Goal: Transaction & Acquisition: Subscribe to service/newsletter

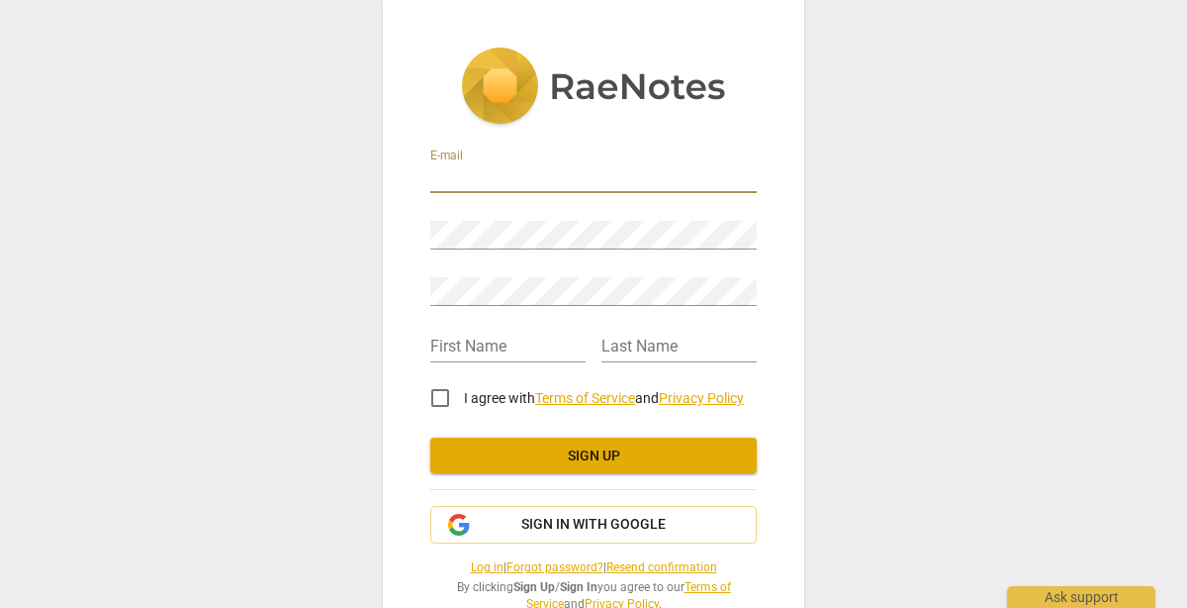
click at [542, 166] on input "email" at bounding box center [593, 178] width 327 height 29
type input "amycarman14@gmail.com"
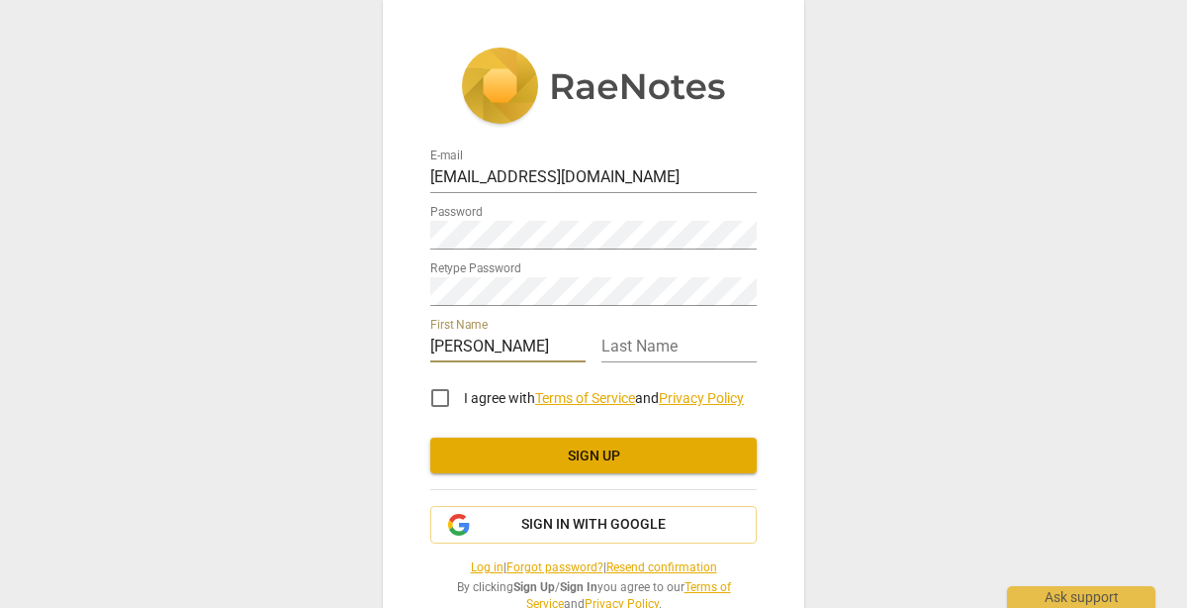
type input "Amy"
type input "Carman"
click at [434, 398] on input "I agree with Terms of Service and Privacy Policy" at bounding box center [440, 397] width 47 height 47
checkbox input "true"
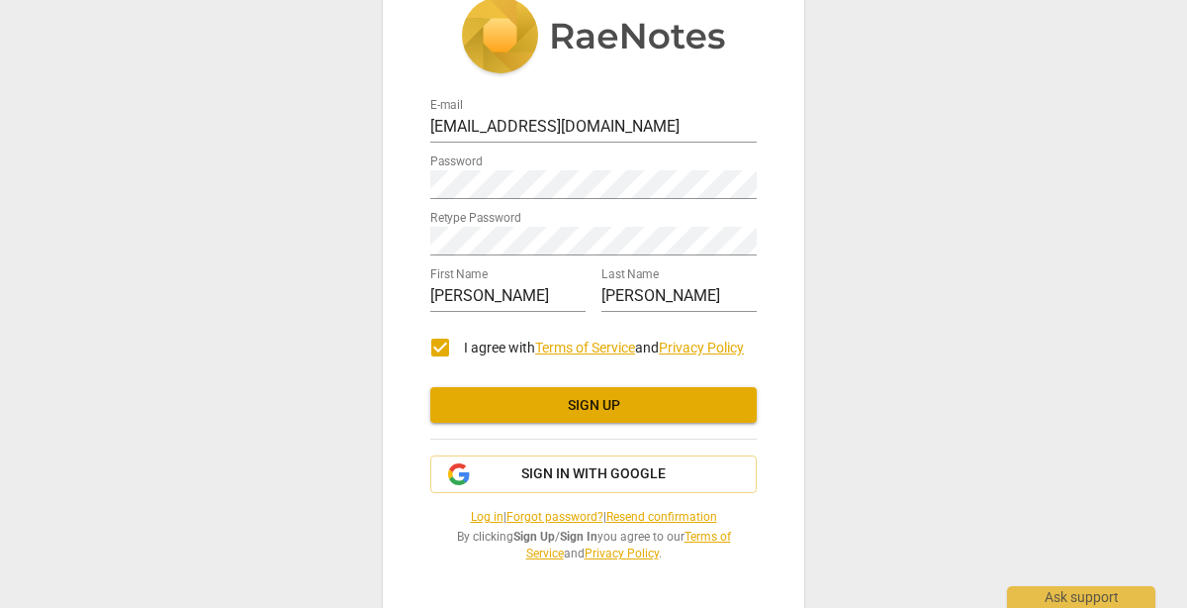
scroll to position [51, 0]
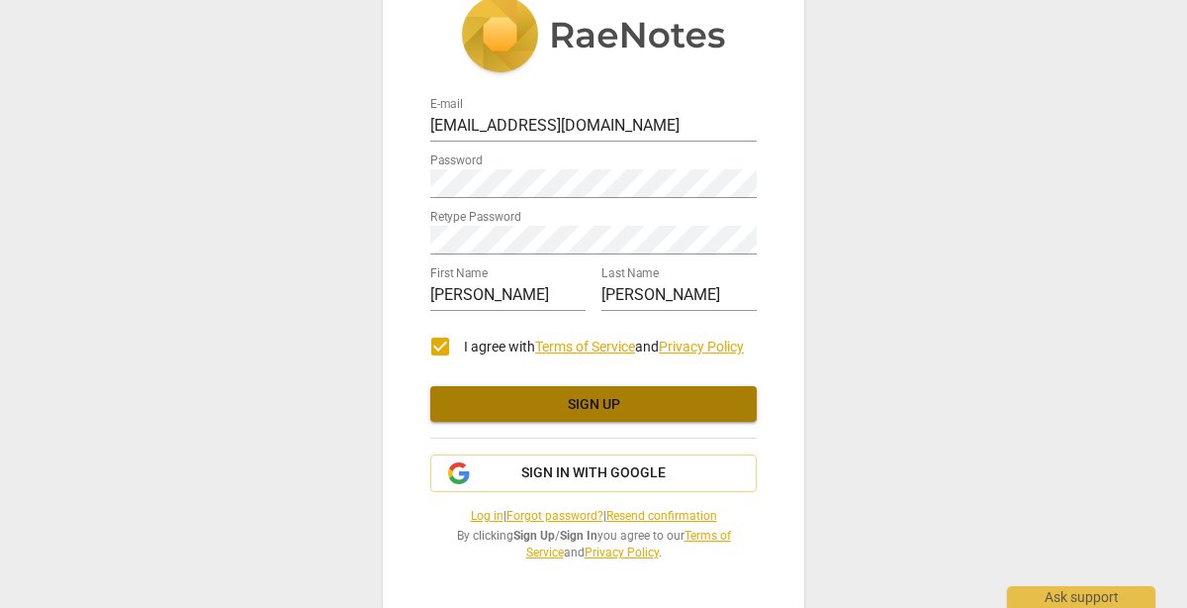
click at [656, 406] on span "Sign up" at bounding box center [593, 405] width 295 height 20
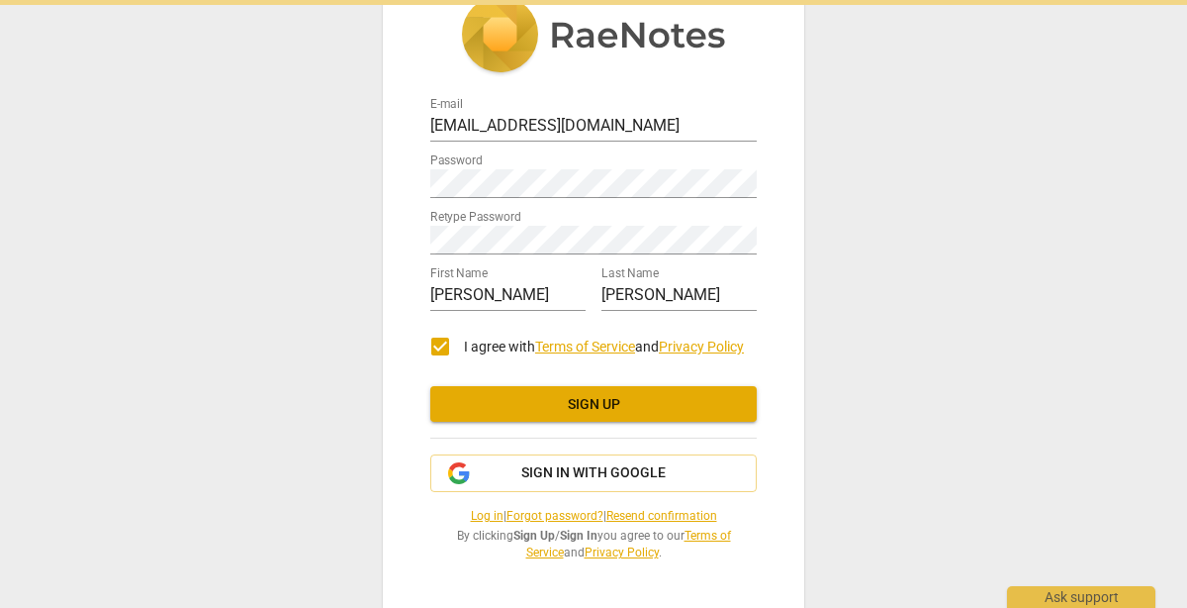
scroll to position [0, 0]
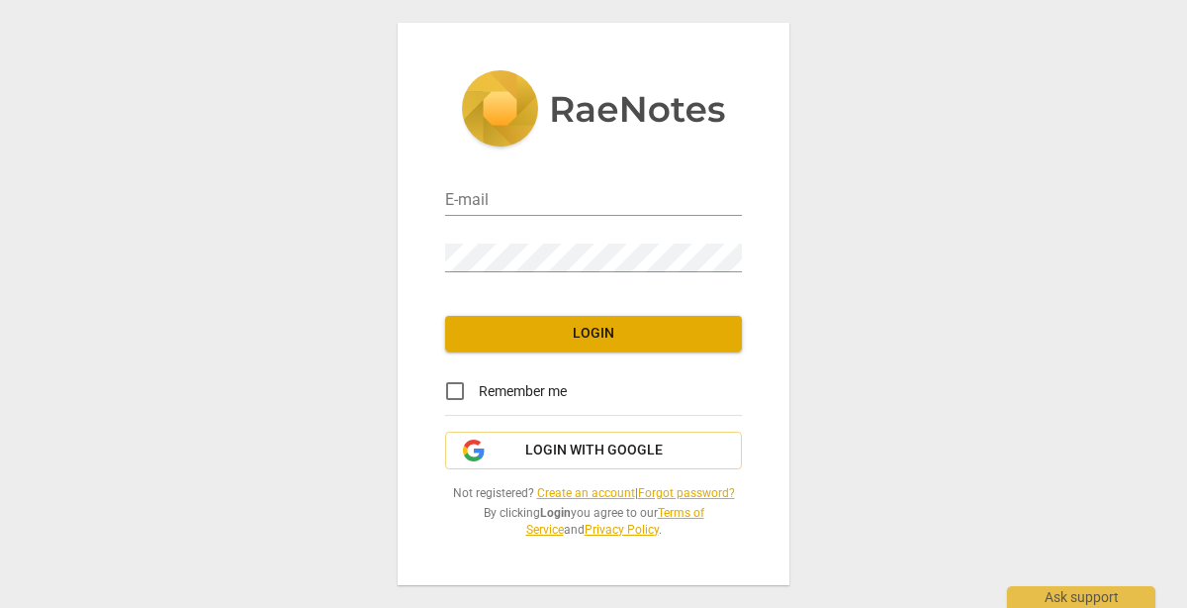
type input "[EMAIL_ADDRESS][DOMAIN_NAME]"
click at [454, 390] on input "Remember me" at bounding box center [454, 390] width 47 height 47
checkbox input "true"
click at [629, 342] on button "Login" at bounding box center [593, 334] width 297 height 36
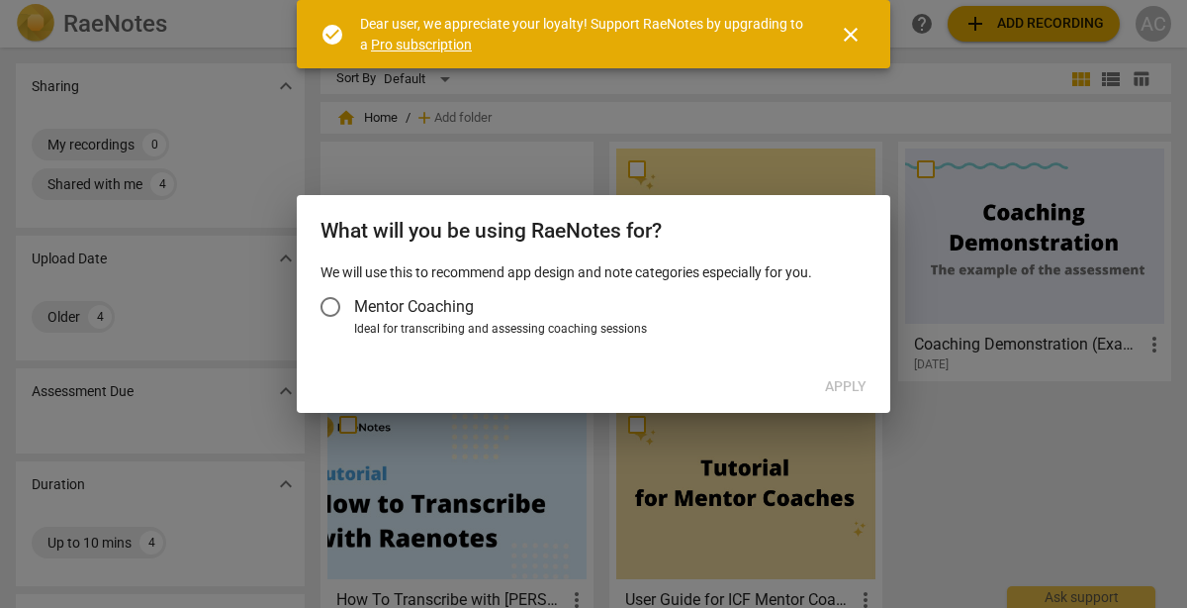
click at [337, 305] on input "Mentor Coaching" at bounding box center [330, 306] width 47 height 47
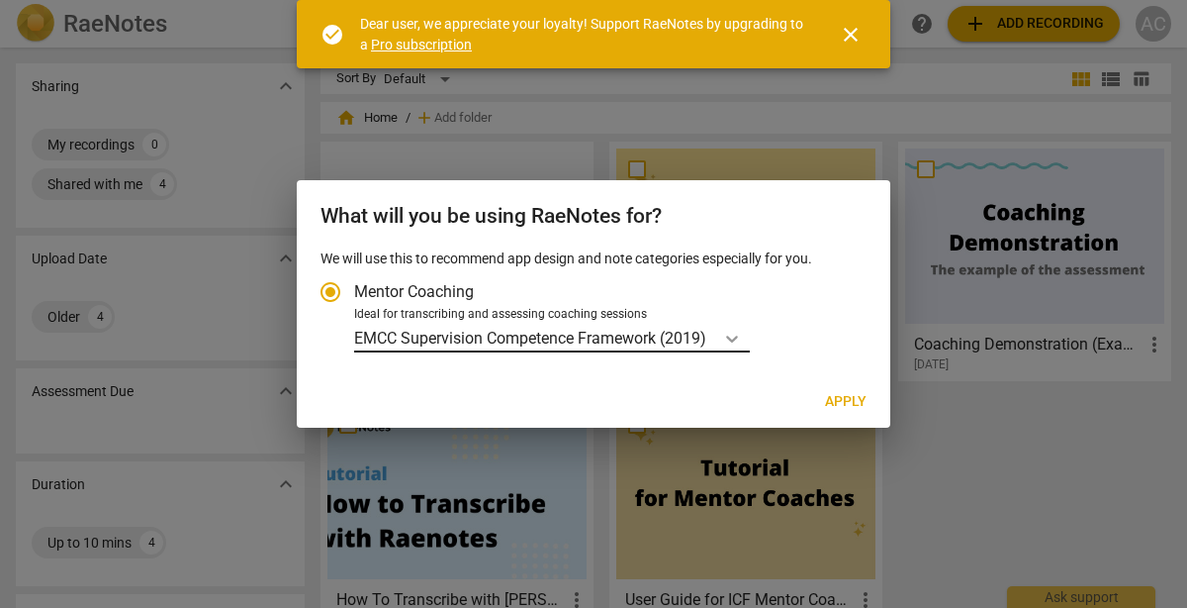
click at [730, 337] on icon "Account type" at bounding box center [732, 339] width 20 height 20
click at [0, 0] on input "Ideal for transcribing and assessing coaching sessions EMCC Supervision Compete…" at bounding box center [0, 0] width 0 height 0
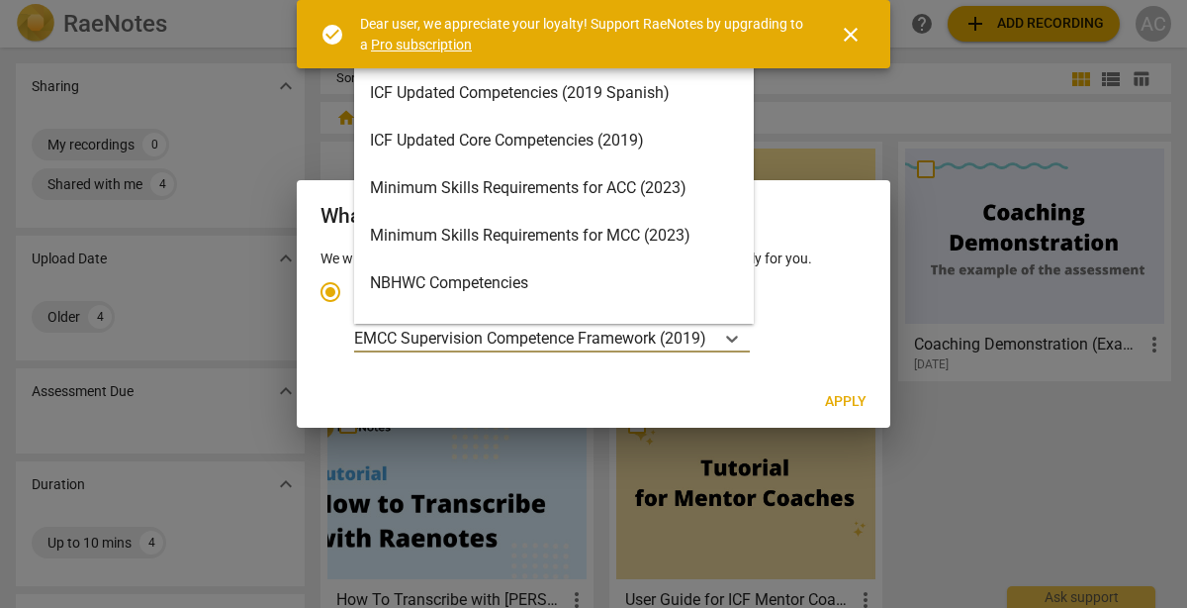
scroll to position [290, 0]
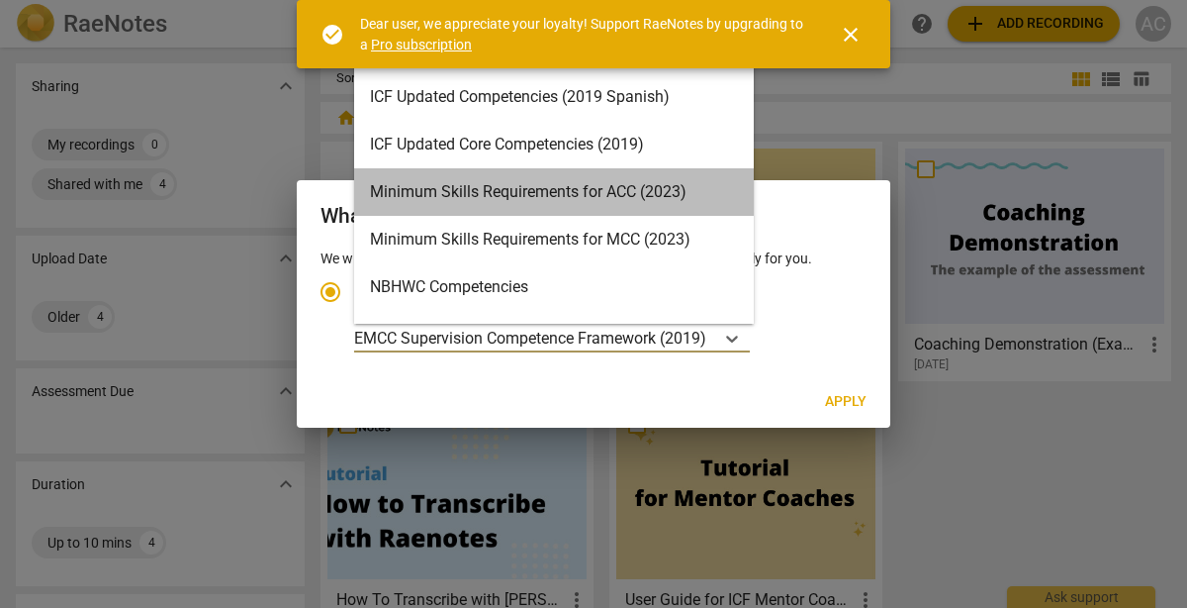
click at [665, 181] on div "Minimum Skills Requirements for ACC (2023)" at bounding box center [554, 191] width 400 height 47
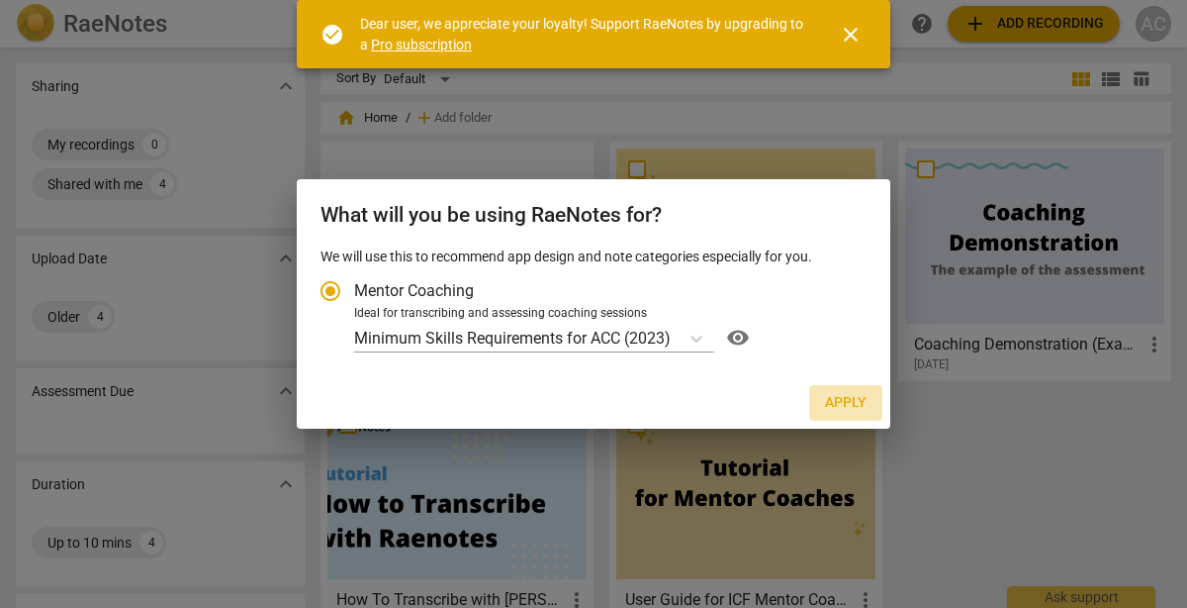
click at [853, 402] on span "Apply" at bounding box center [846, 403] width 42 height 20
radio input "false"
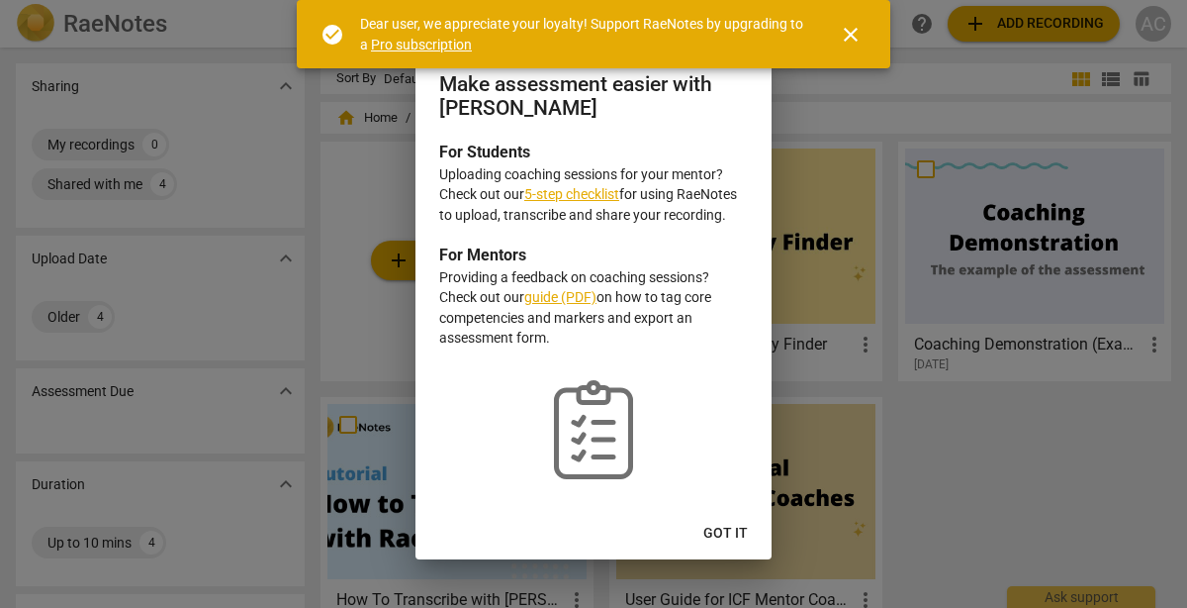
click at [591, 193] on link "5-step checklist" at bounding box center [571, 194] width 95 height 16
click at [721, 530] on span "Got it" at bounding box center [726, 533] width 45 height 20
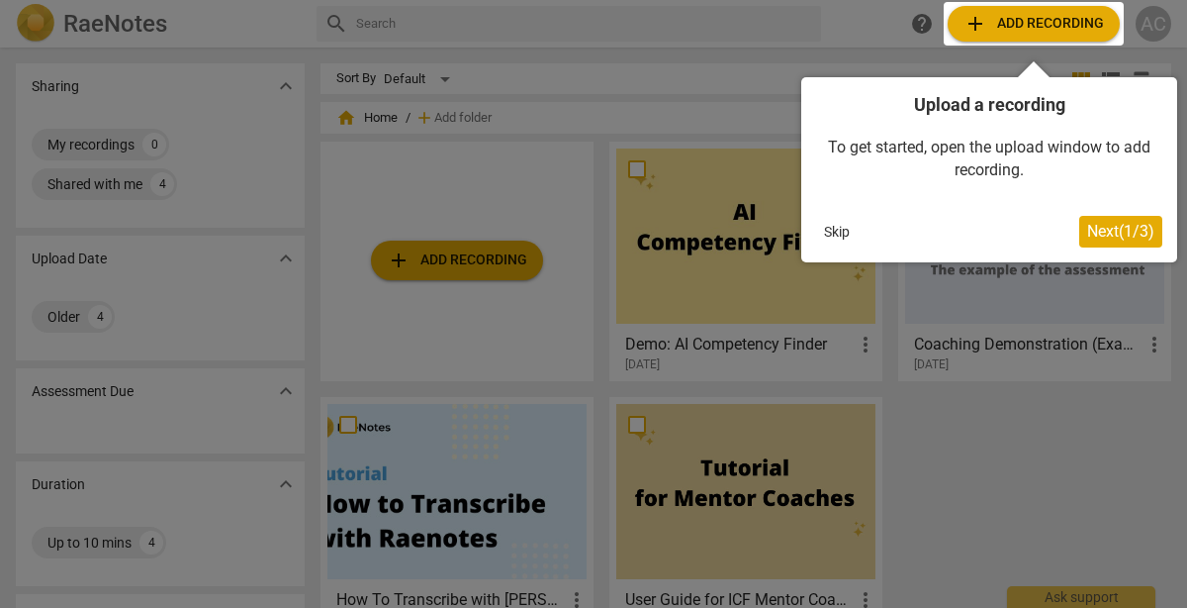
click at [1024, 29] on div at bounding box center [1034, 24] width 180 height 44
click at [1115, 237] on span "Next ( 1 / 3 )" at bounding box center [1121, 231] width 67 height 19
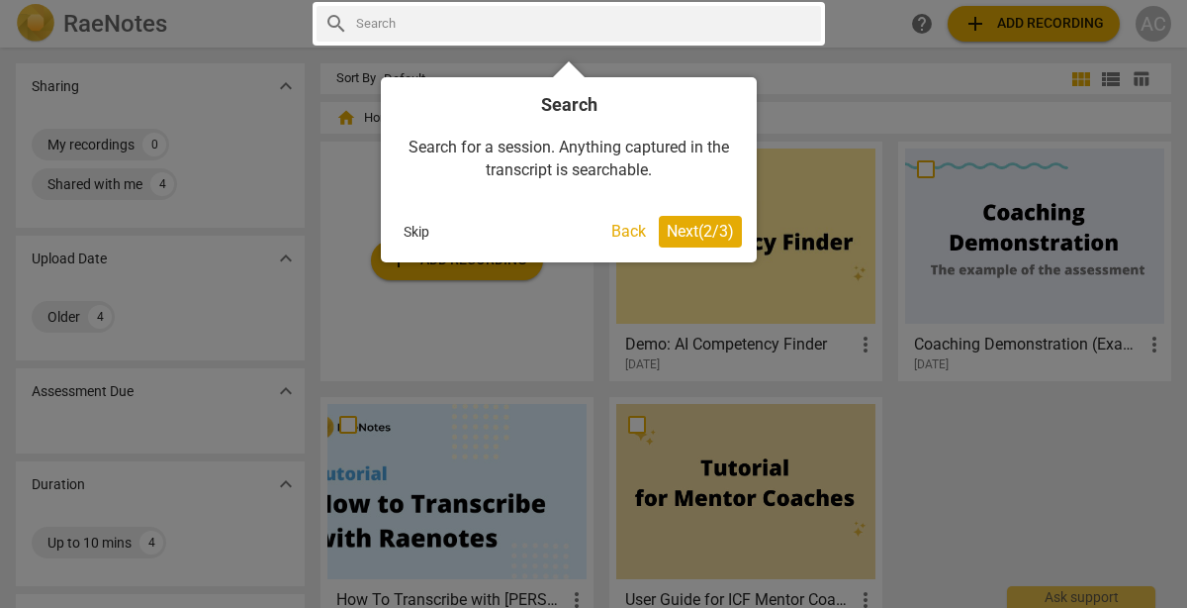
click at [715, 233] on span "Next ( 2 / 3 )" at bounding box center [700, 231] width 67 height 19
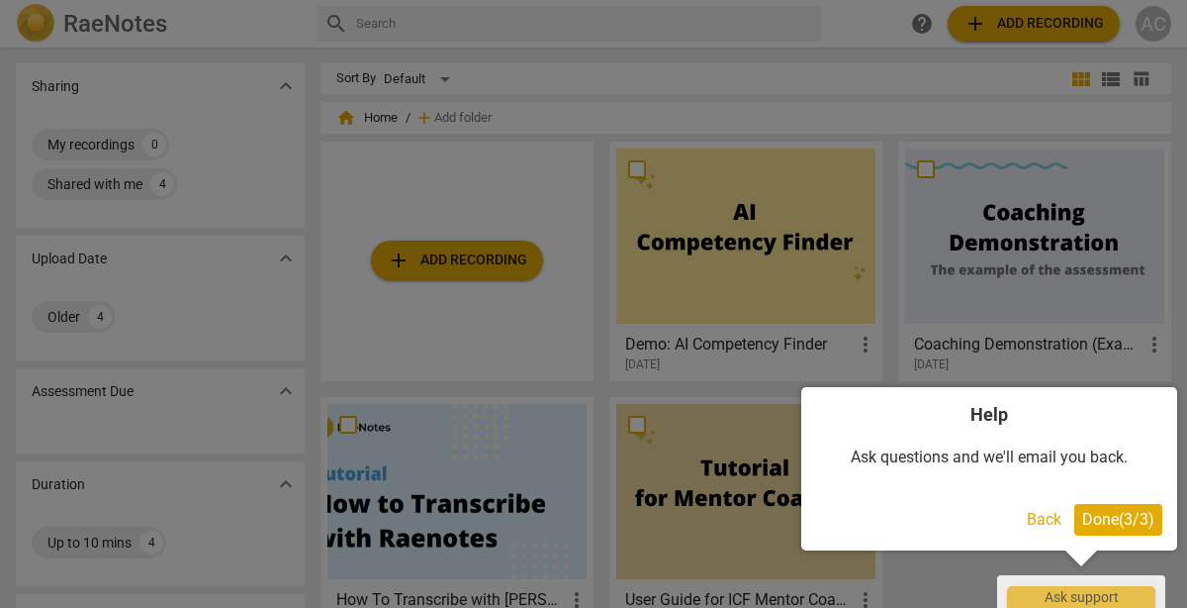
click at [1118, 517] on span "Done ( 3 / 3 )" at bounding box center [1119, 519] width 72 height 19
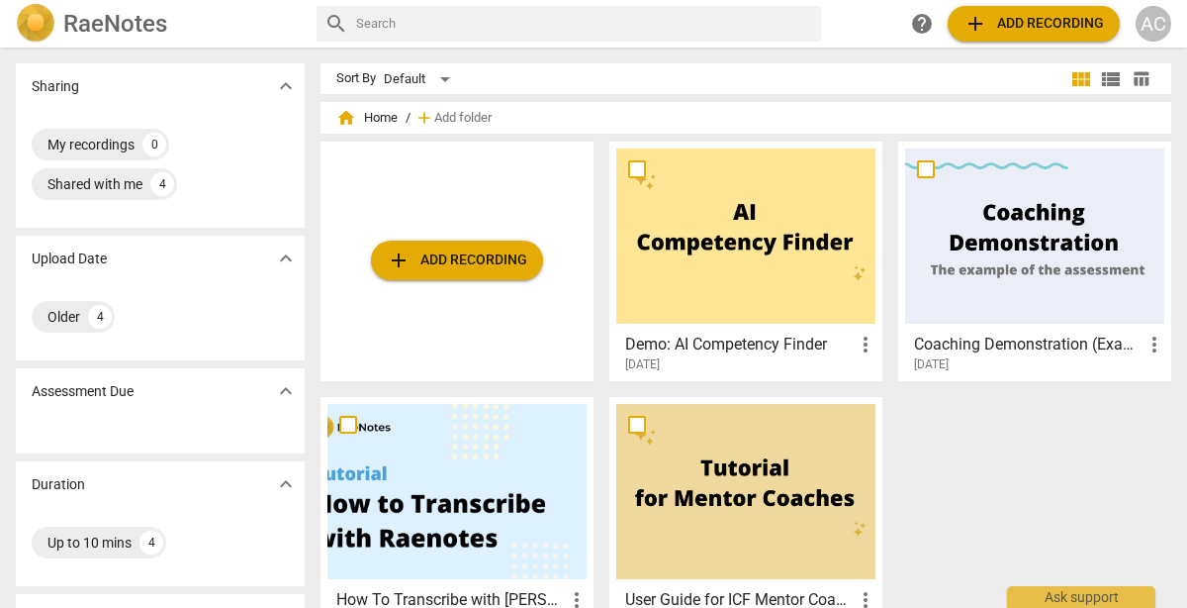
click at [1042, 23] on span "add Add recording" at bounding box center [1034, 24] width 141 height 24
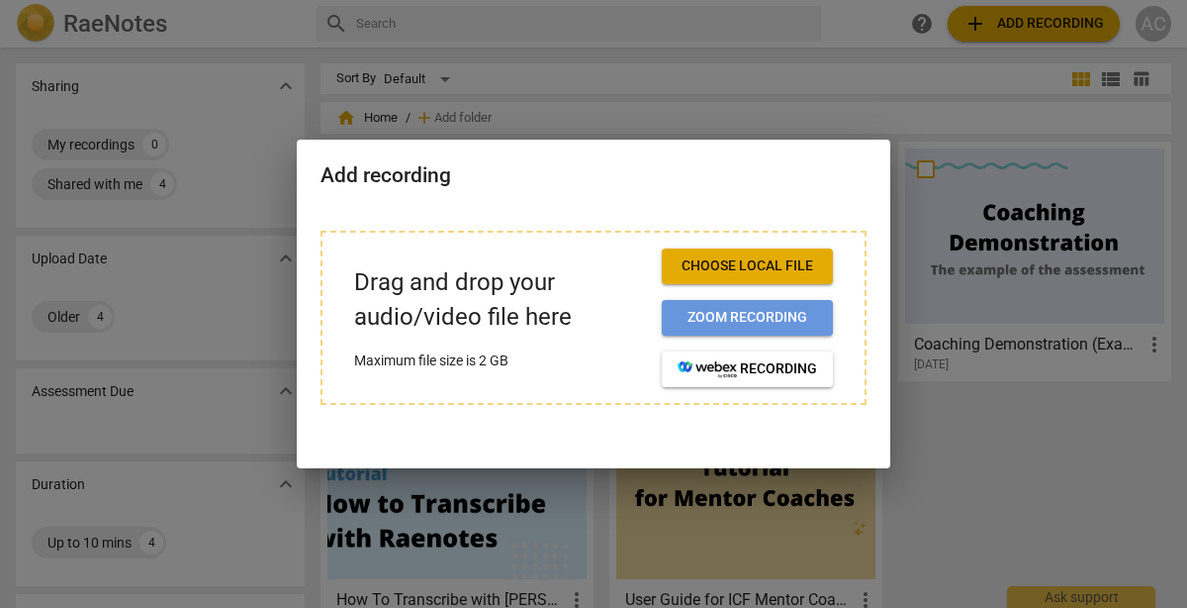
click at [751, 318] on span "Zoom recording" at bounding box center [748, 318] width 140 height 20
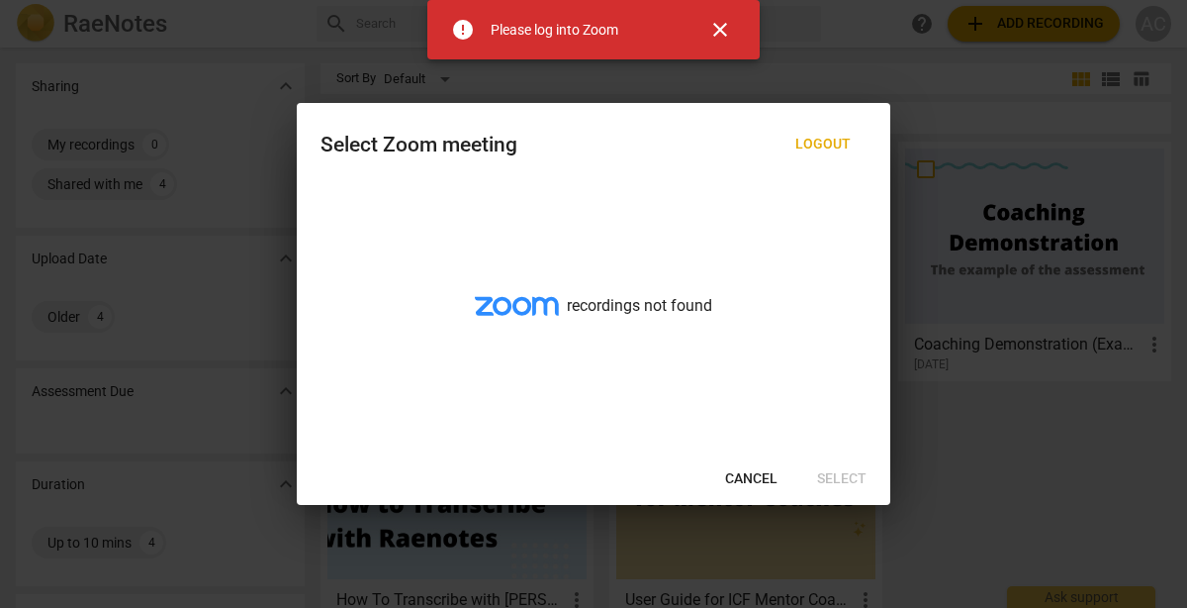
click at [754, 488] on button "Cancel" at bounding box center [752, 479] width 84 height 36
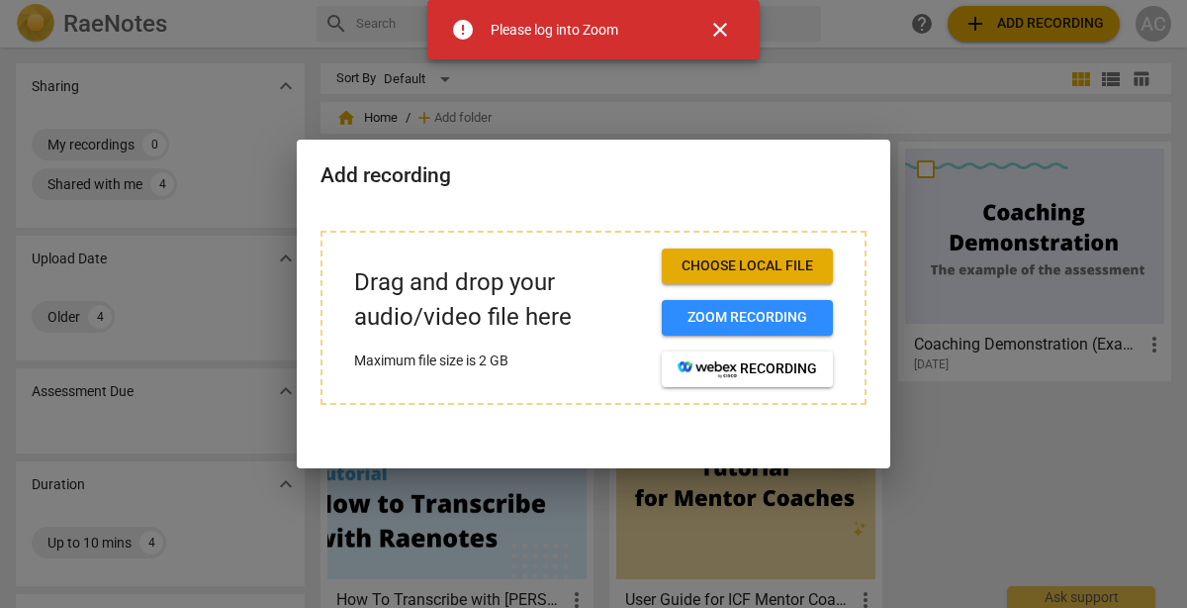
click at [762, 265] on span "Choose local file" at bounding box center [748, 266] width 140 height 20
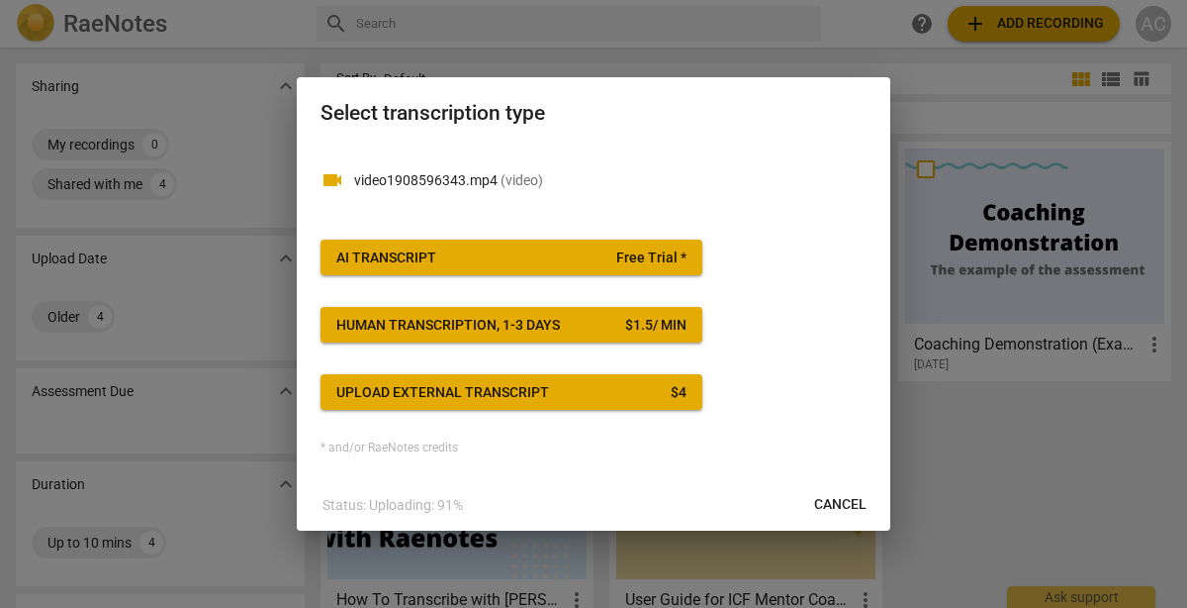
click at [648, 255] on span "Free Trial *" at bounding box center [651, 258] width 70 height 20
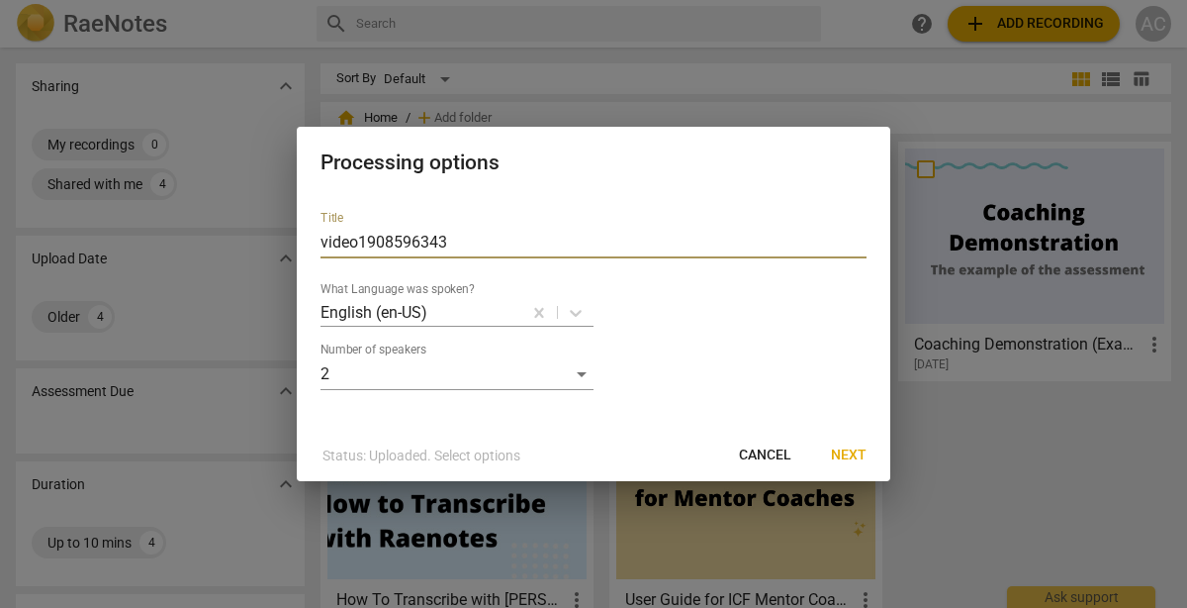
drag, startPoint x: 457, startPoint y: 237, endPoint x: 237, endPoint y: 228, distance: 220.9
click at [237, 228] on div "Processing options Title video1908596343 What Language was spoken? English (en-…" at bounding box center [593, 304] width 1187 height 608
type input "Jody 8/19"
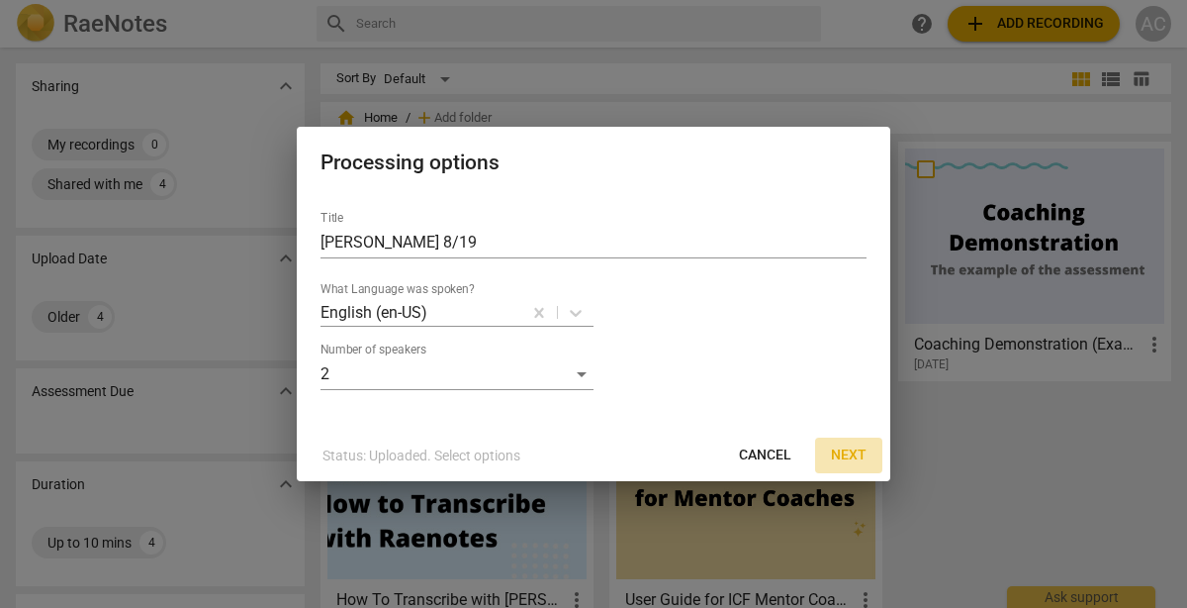
click at [849, 458] on span "Next" at bounding box center [849, 455] width 36 height 20
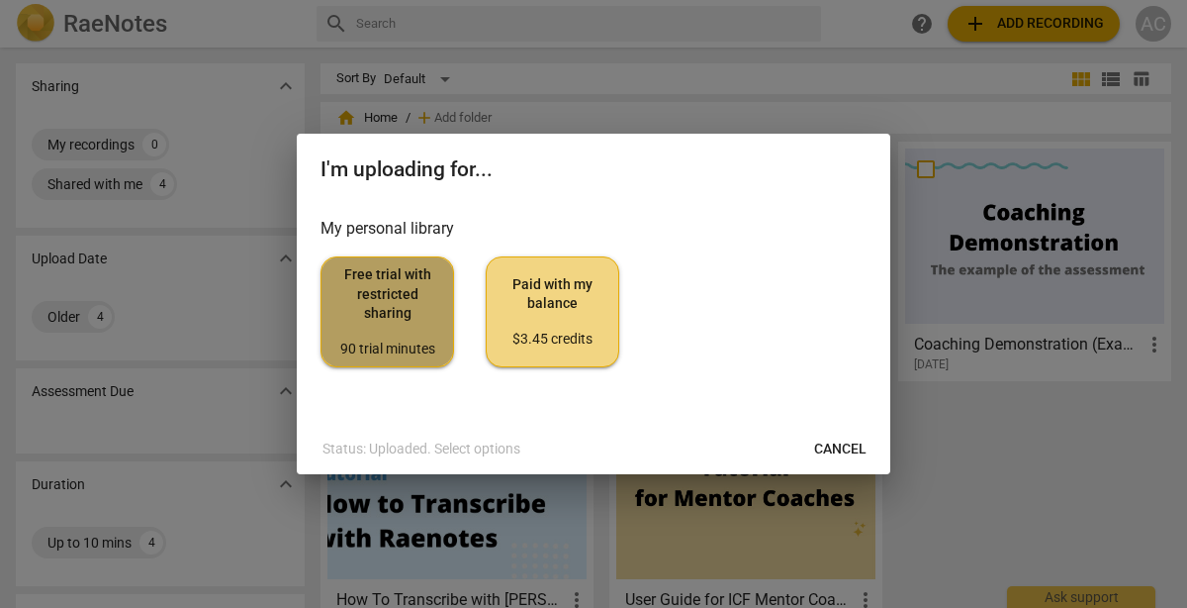
click at [391, 319] on span "Free trial with restricted sharing 90 trial minutes" at bounding box center [387, 311] width 100 height 93
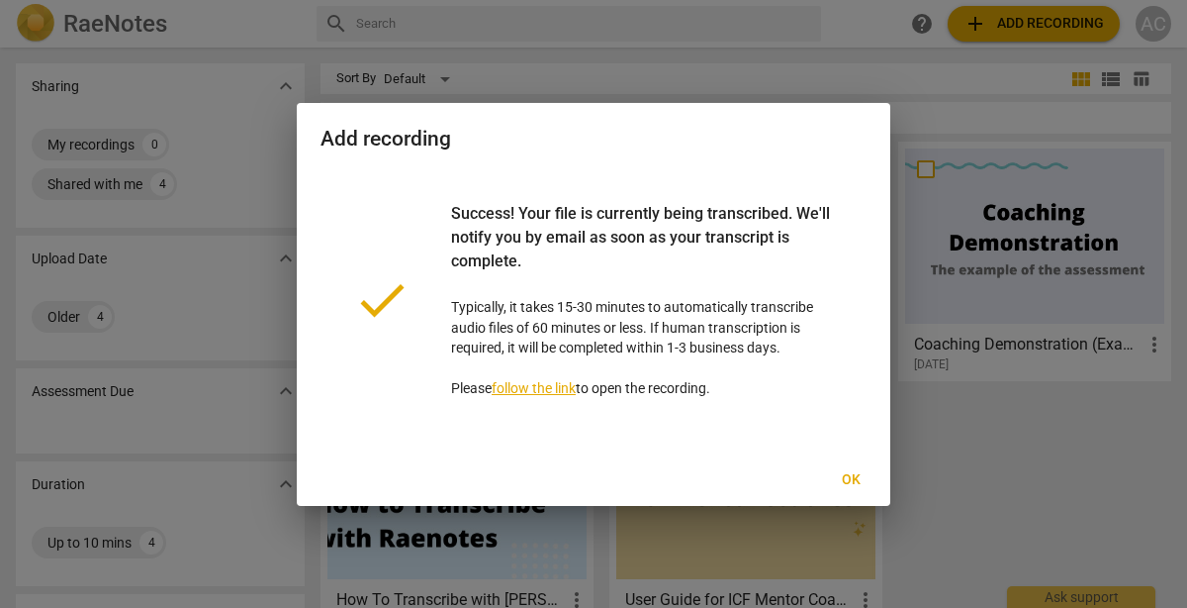
click at [848, 475] on span "Ok" at bounding box center [851, 480] width 32 height 20
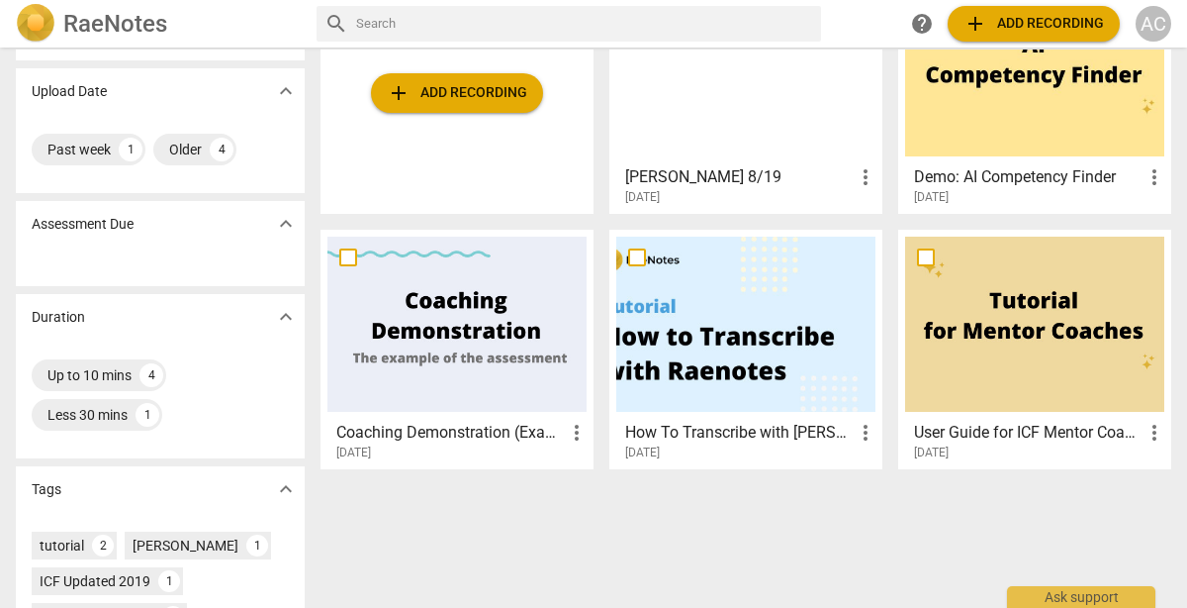
scroll to position [178, 0]
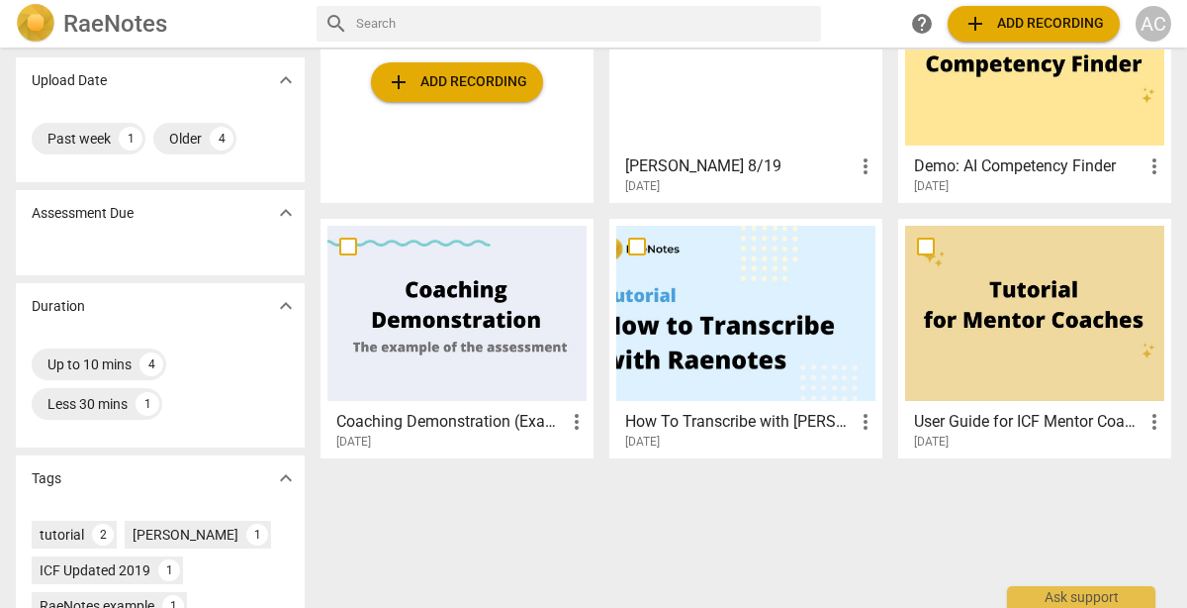
click at [394, 420] on h3 "Coaching Demonstration (Example)" at bounding box center [450, 422] width 229 height 24
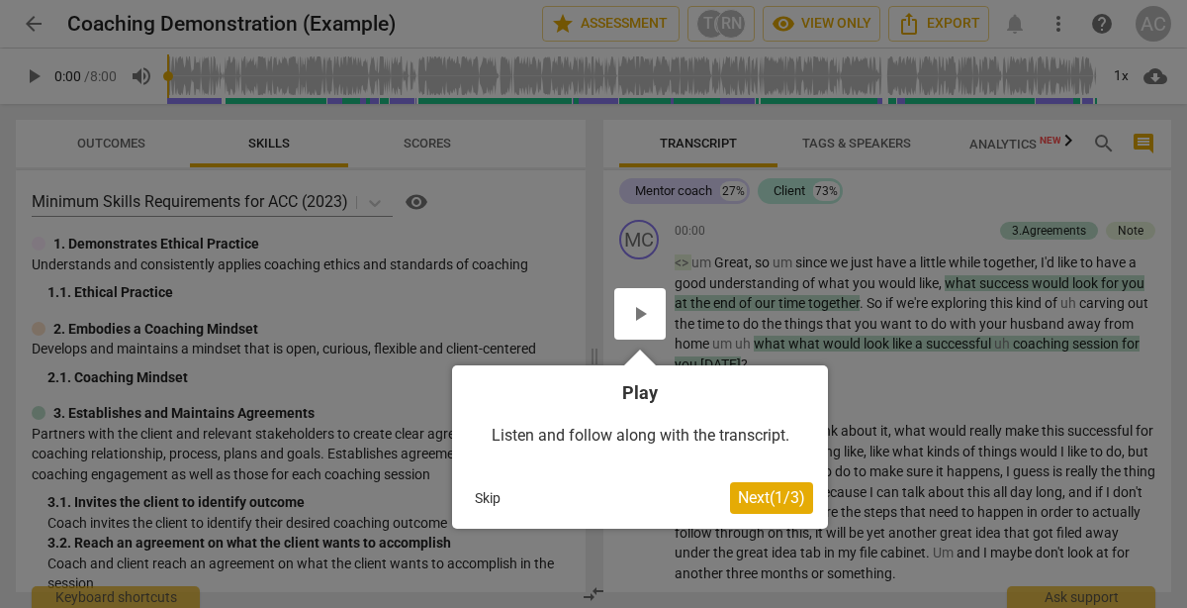
click at [761, 497] on span "Next ( 1 / 3 )" at bounding box center [771, 497] width 67 height 19
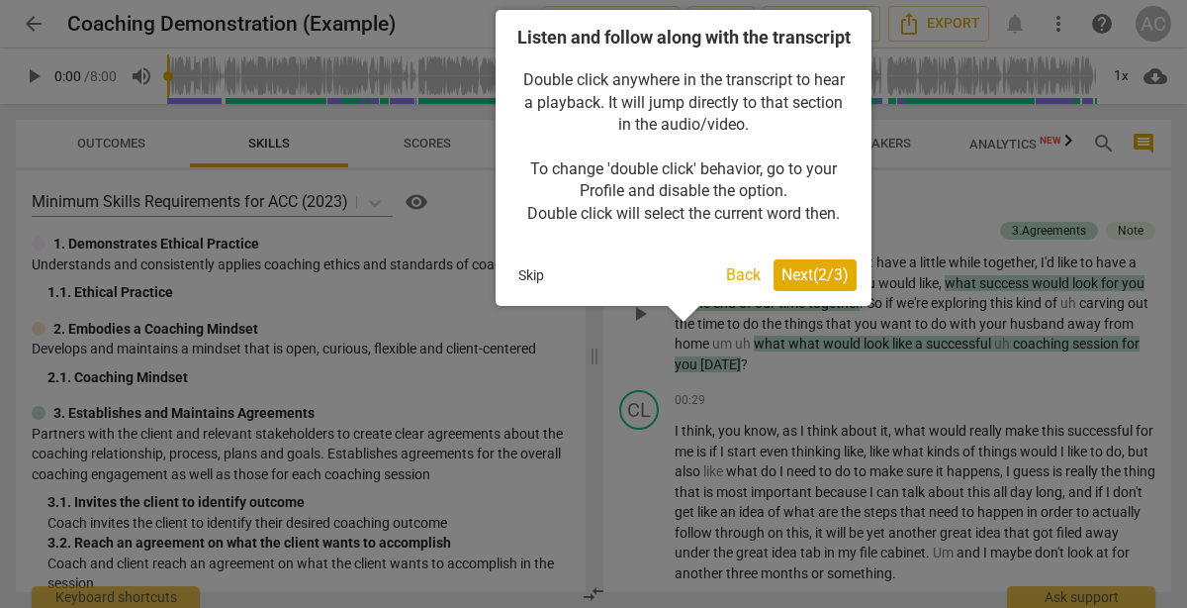
click at [796, 289] on button "Next ( 2 / 3 )" at bounding box center [815, 275] width 83 height 32
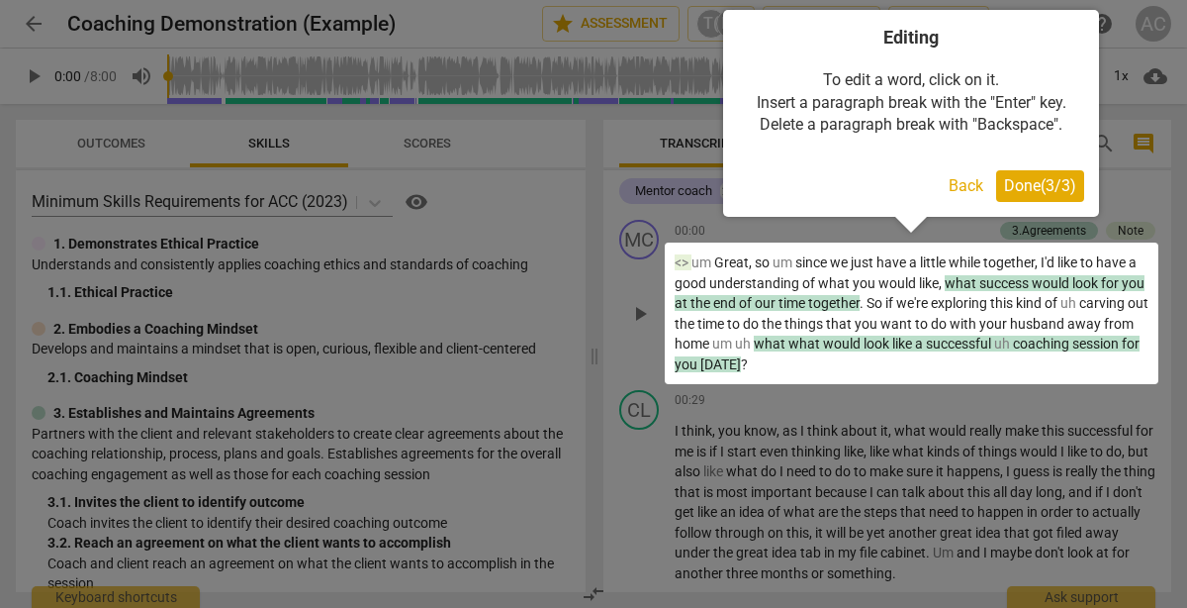
click at [1050, 181] on span "Done ( 3 / 3 )" at bounding box center [1040, 185] width 72 height 19
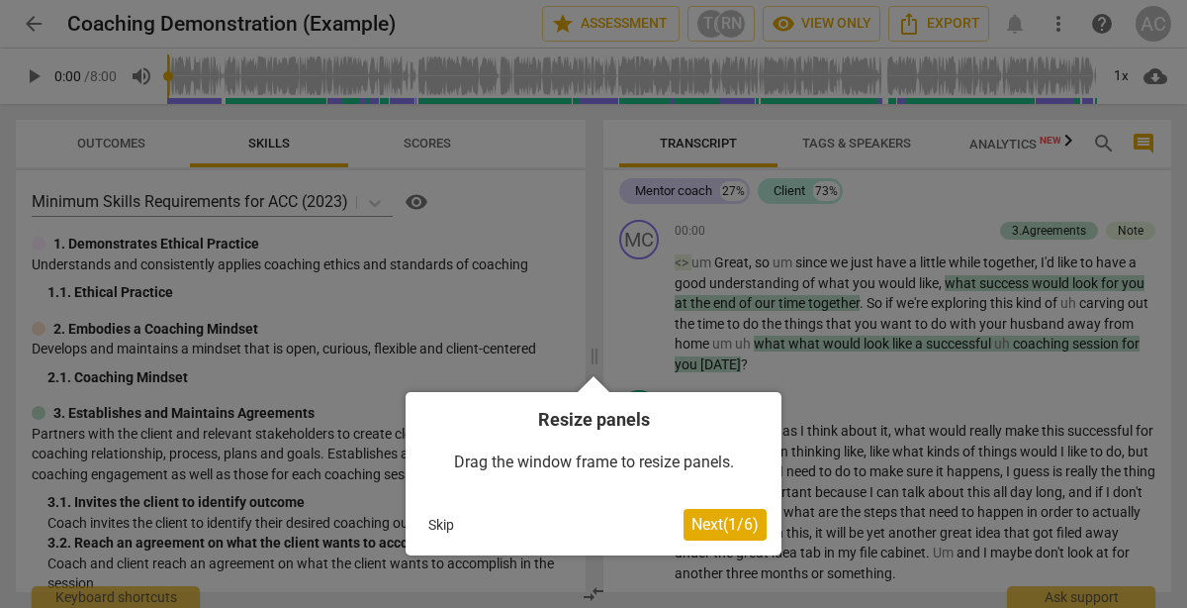
click at [710, 523] on span "Next ( 1 / 6 )" at bounding box center [725, 524] width 67 height 19
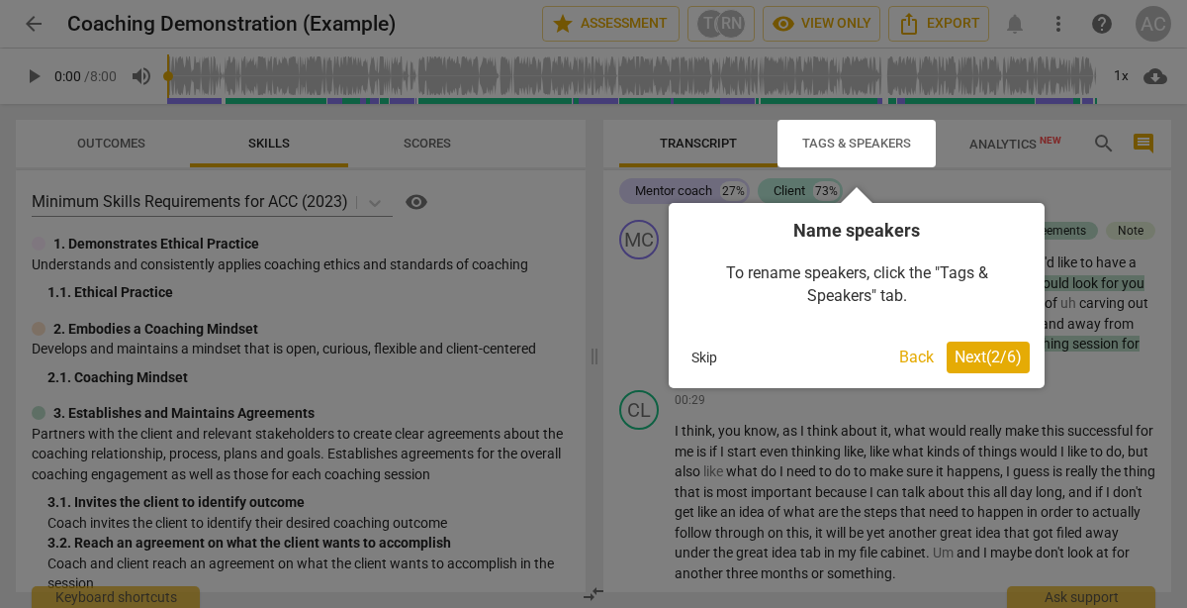
click at [994, 354] on span "Next ( 2 / 6 )" at bounding box center [988, 356] width 67 height 19
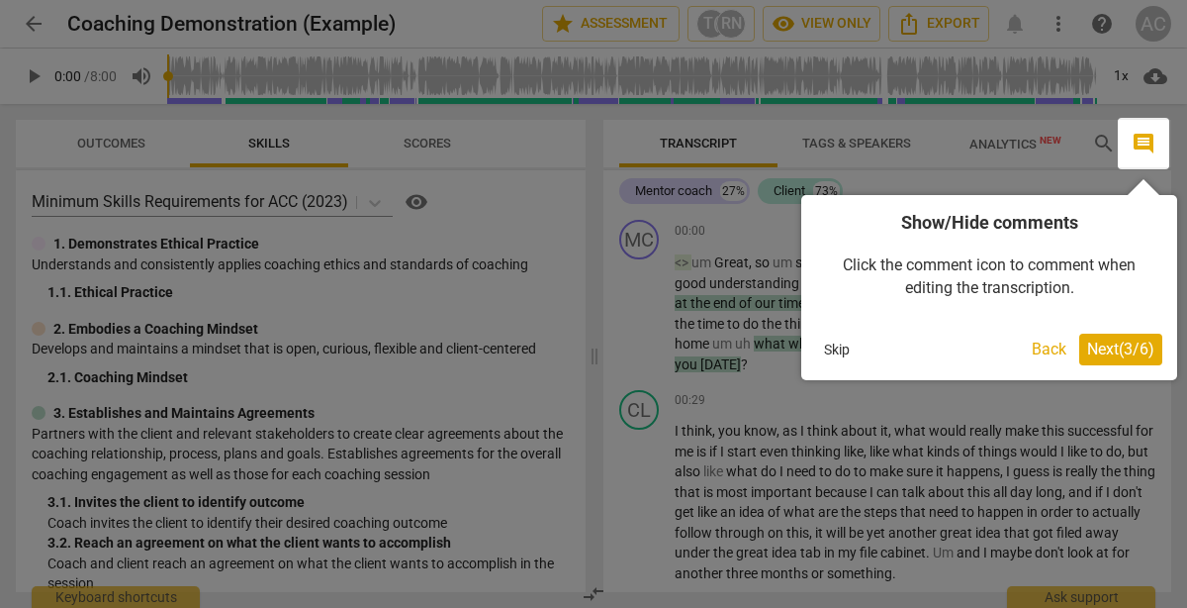
click at [1126, 345] on span "Next ( 3 / 6 )" at bounding box center [1121, 348] width 67 height 19
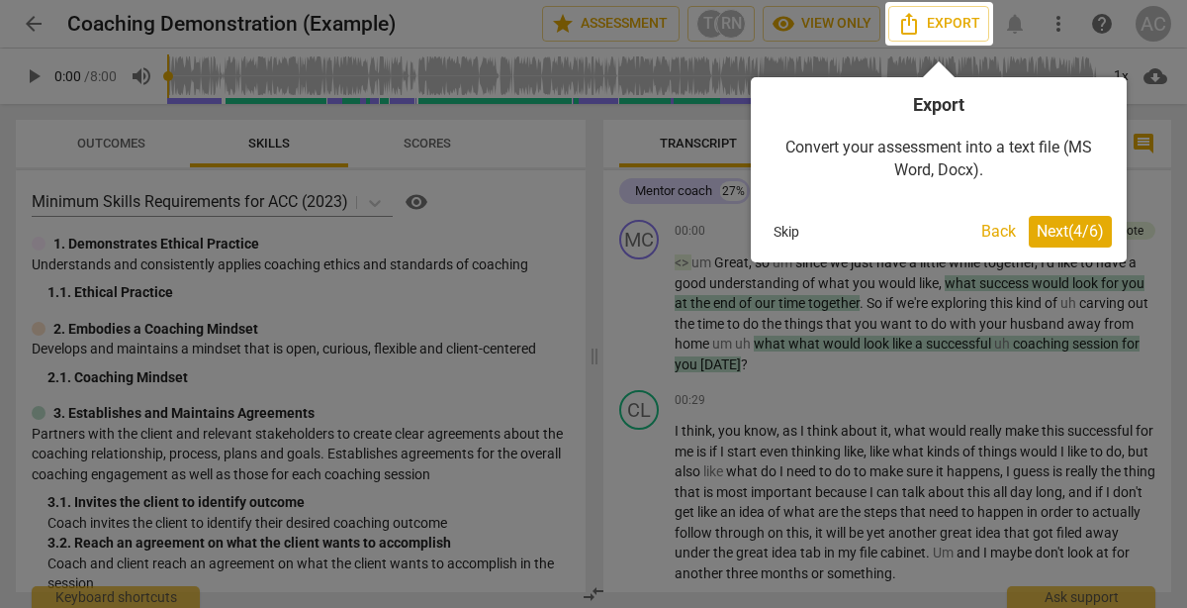
click at [1076, 230] on span "Next ( 4 / 6 )" at bounding box center [1070, 231] width 67 height 19
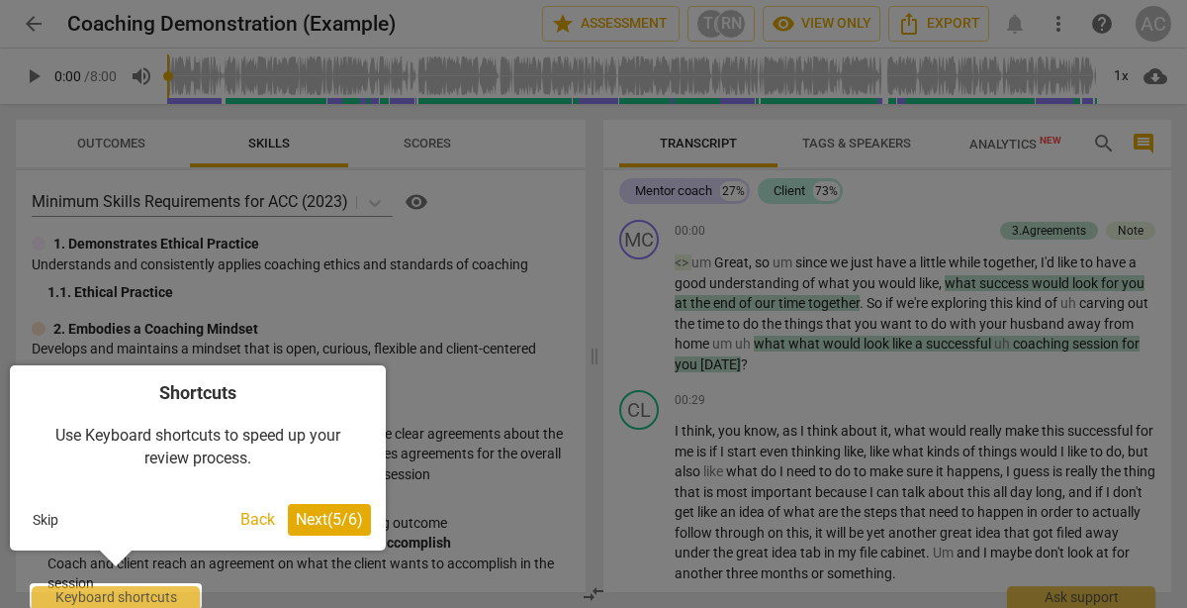
click at [336, 520] on span "Next ( 5 / 6 )" at bounding box center [329, 519] width 67 height 19
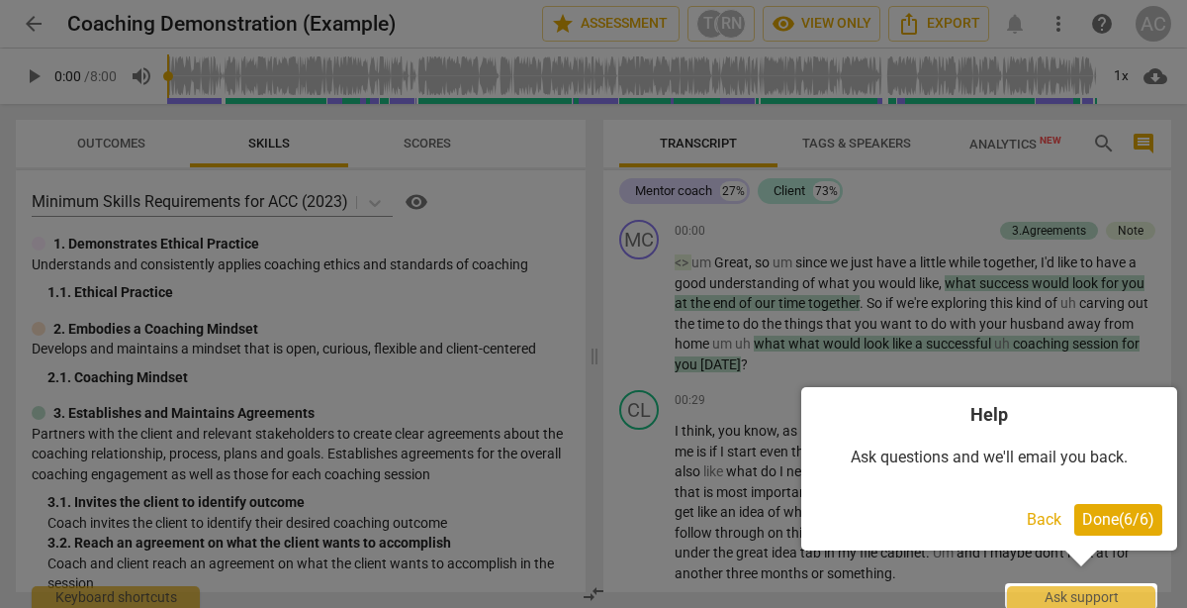
click at [1122, 518] on span "Done ( 6 / 6 )" at bounding box center [1119, 519] width 72 height 19
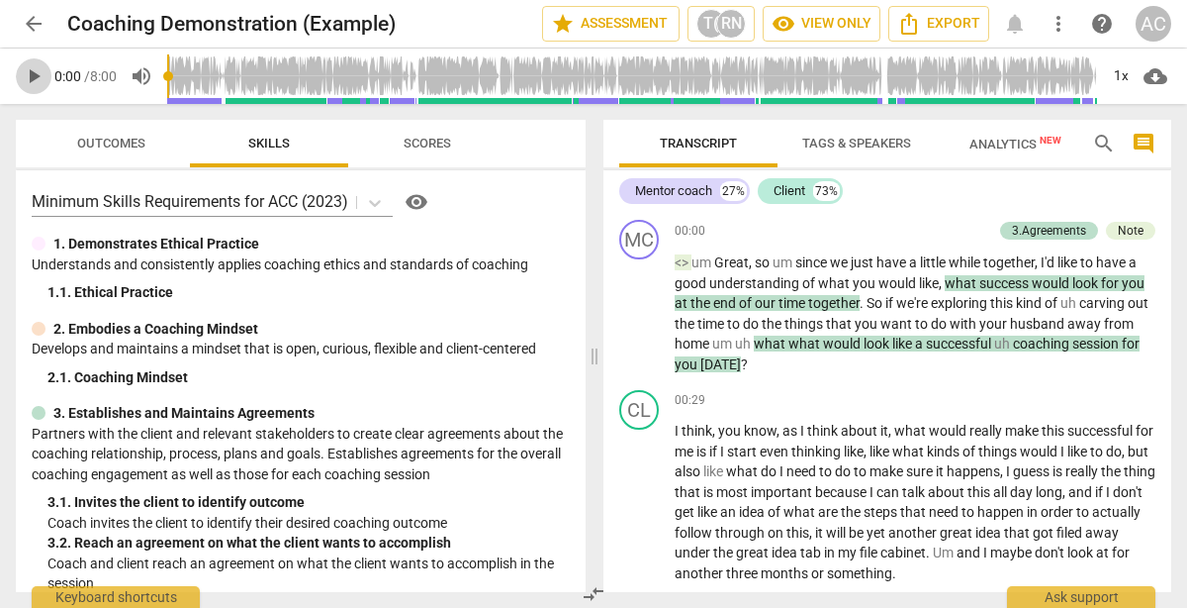
click at [28, 68] on span "play_arrow" at bounding box center [34, 76] width 24 height 24
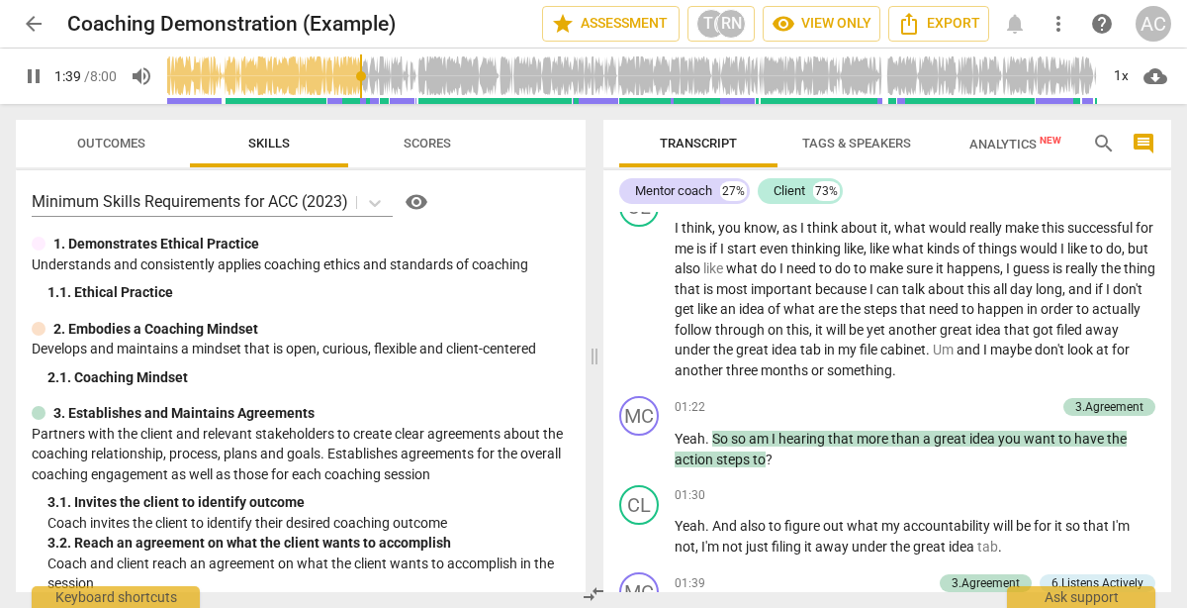
scroll to position [598, 0]
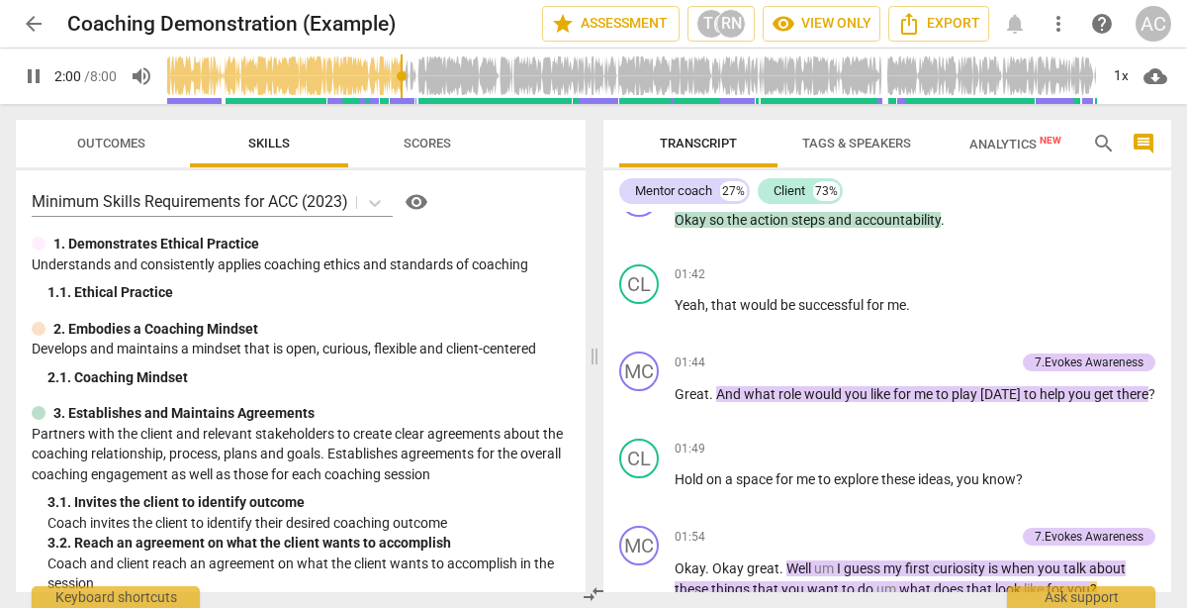
click at [30, 78] on span "pause" at bounding box center [34, 76] width 24 height 24
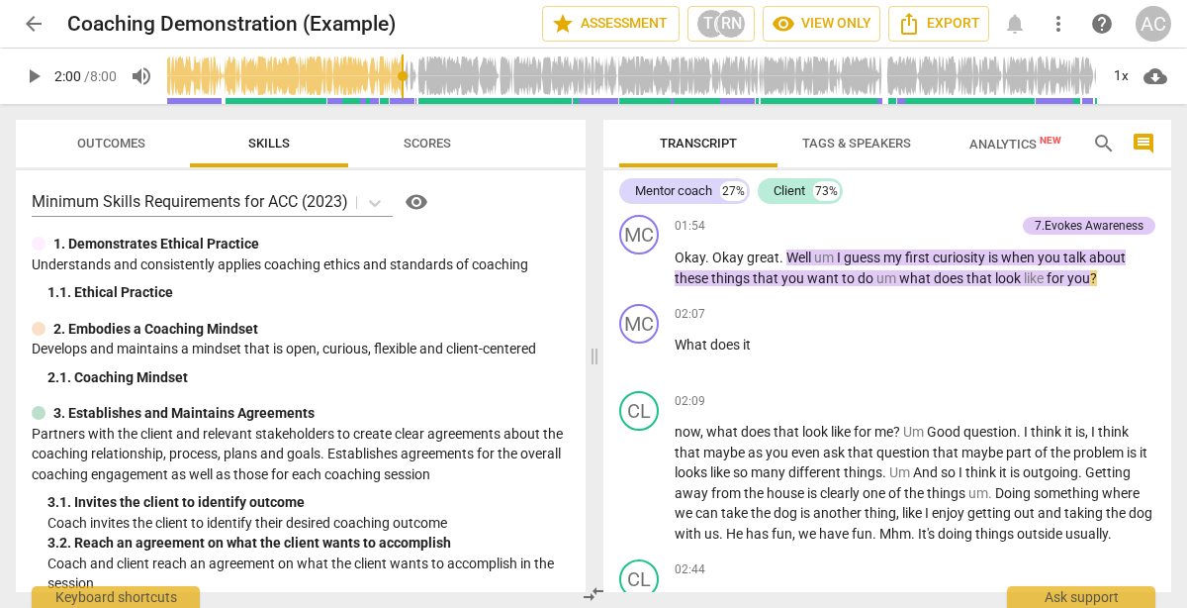
scroll to position [909, 0]
click at [27, 68] on span "play_arrow" at bounding box center [34, 76] width 24 height 24
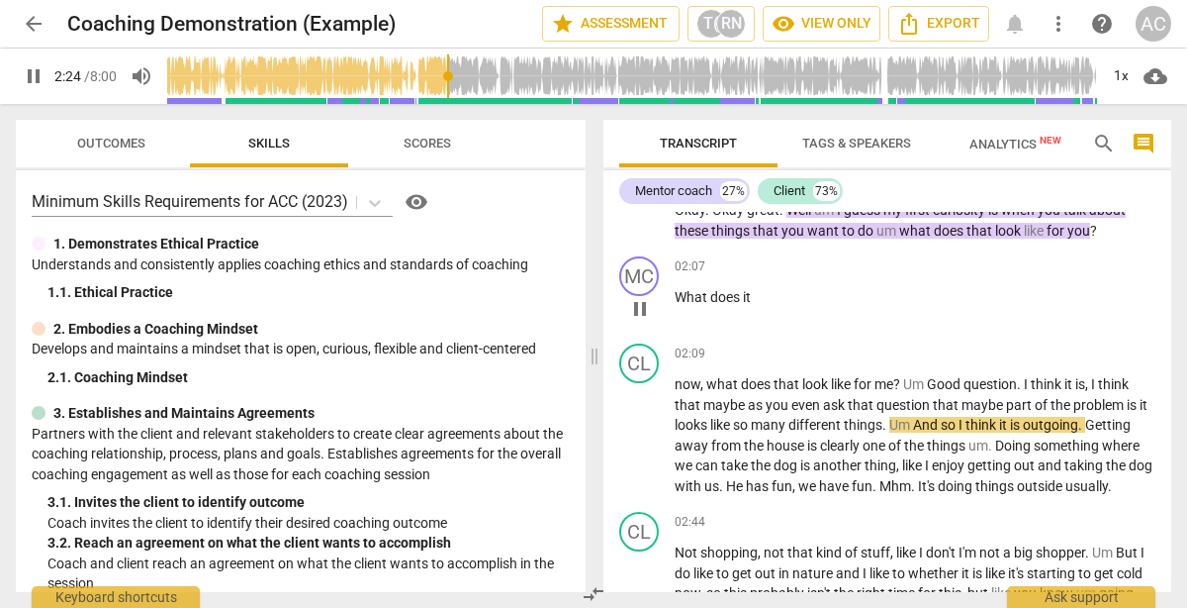
scroll to position [970, 0]
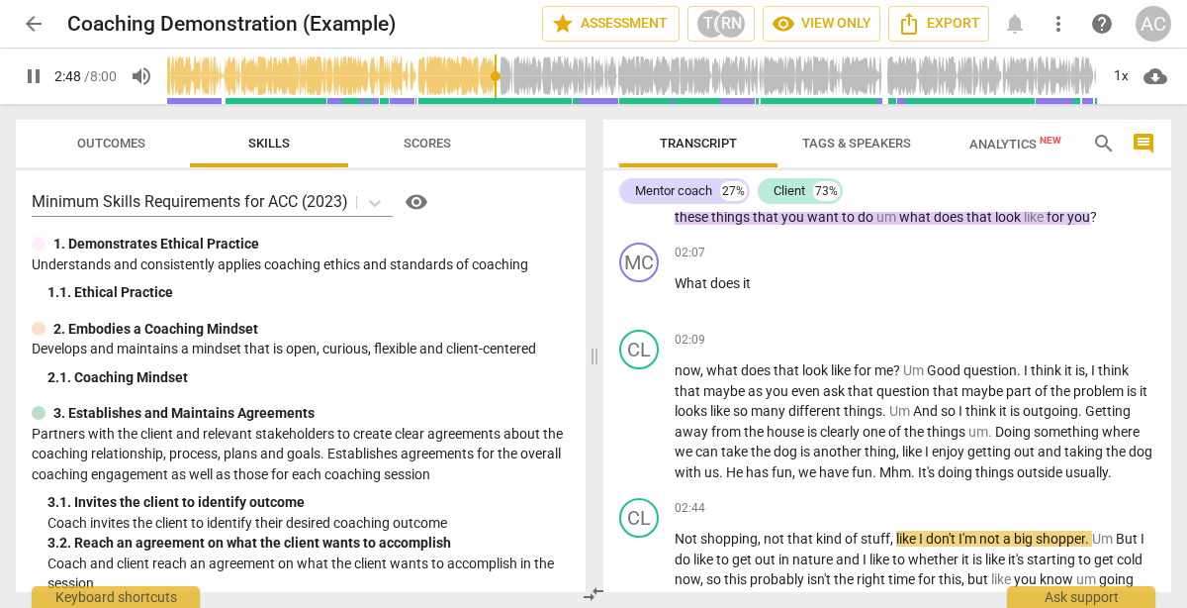
click at [25, 74] on span "pause" at bounding box center [34, 76] width 24 height 24
click at [29, 77] on span "play_arrow" at bounding box center [34, 76] width 24 height 24
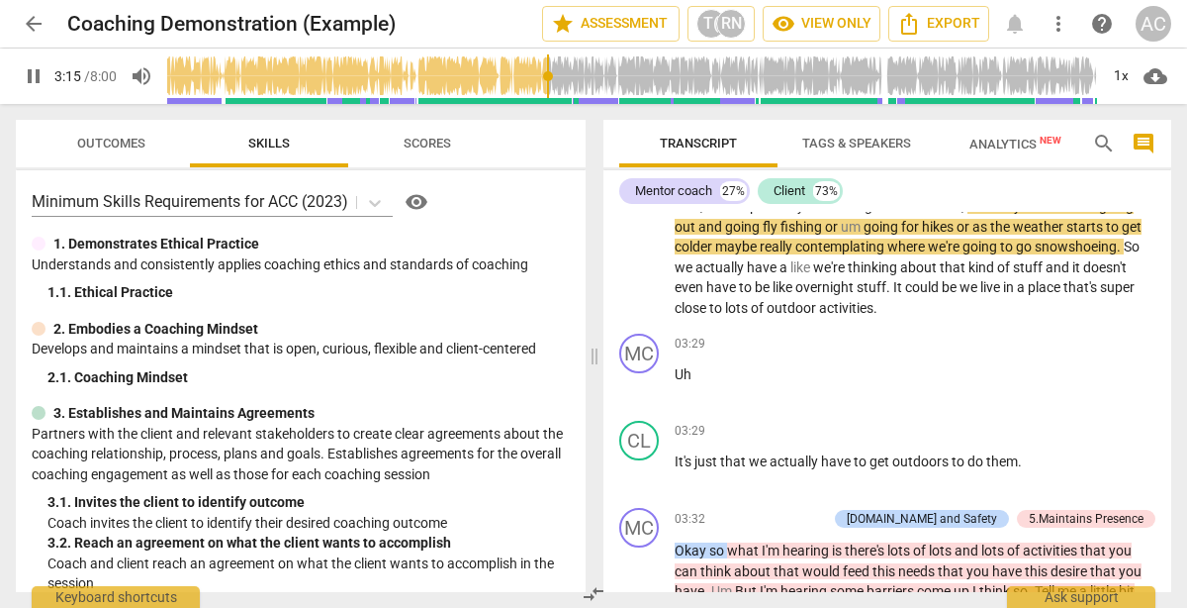
scroll to position [1344, 0]
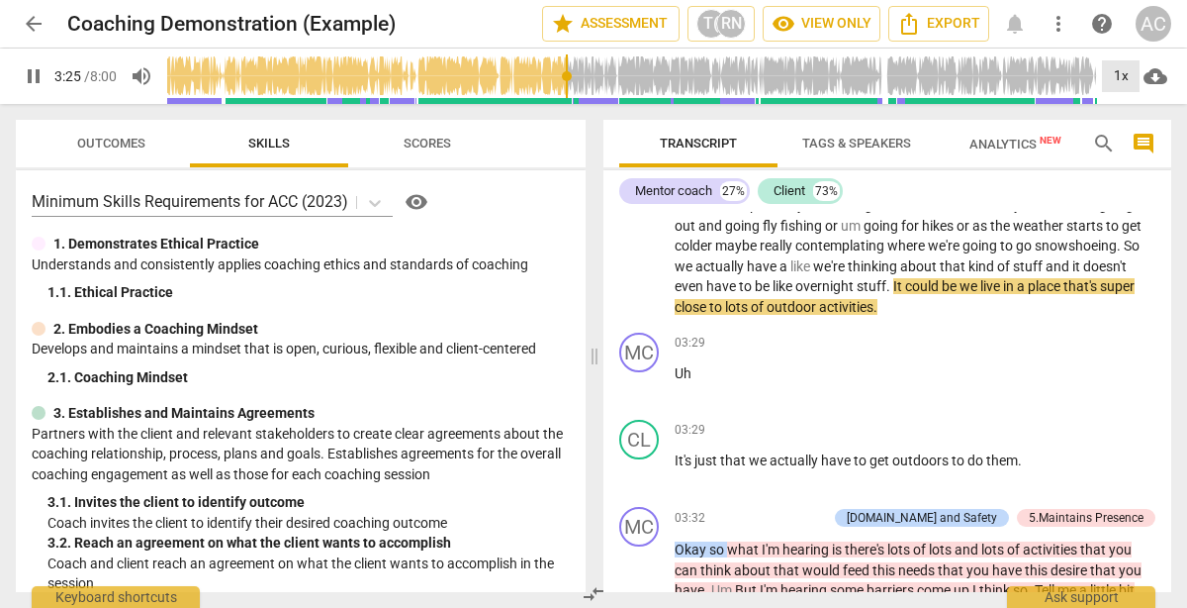
click at [1124, 82] on div "1x" at bounding box center [1121, 76] width 38 height 32
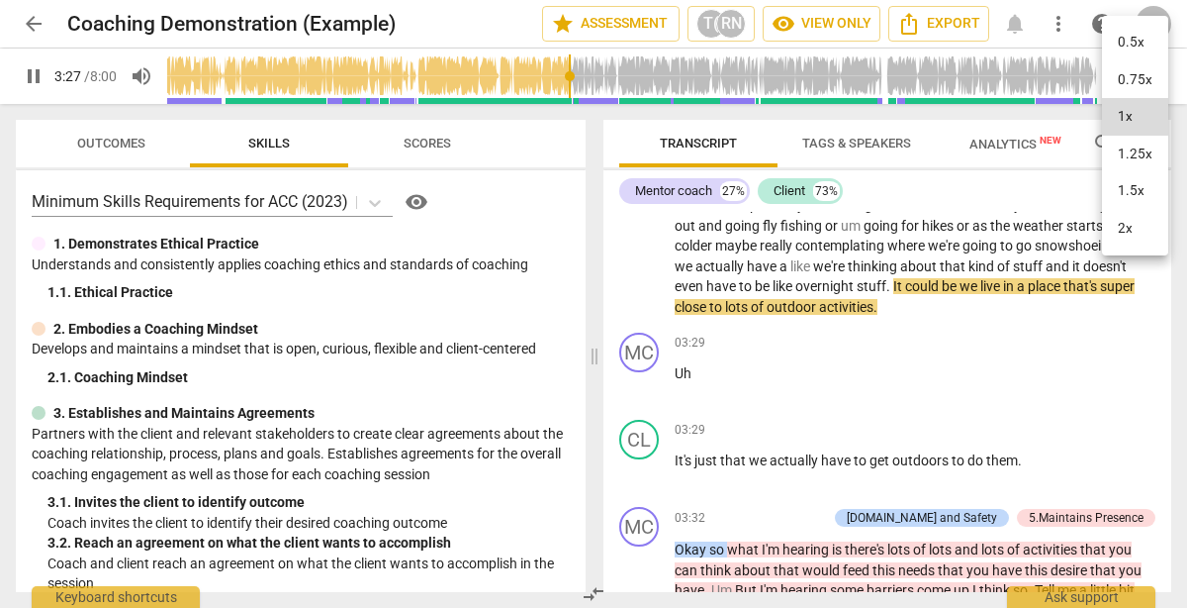
click at [1134, 148] on li "1.25x" at bounding box center [1135, 155] width 66 height 38
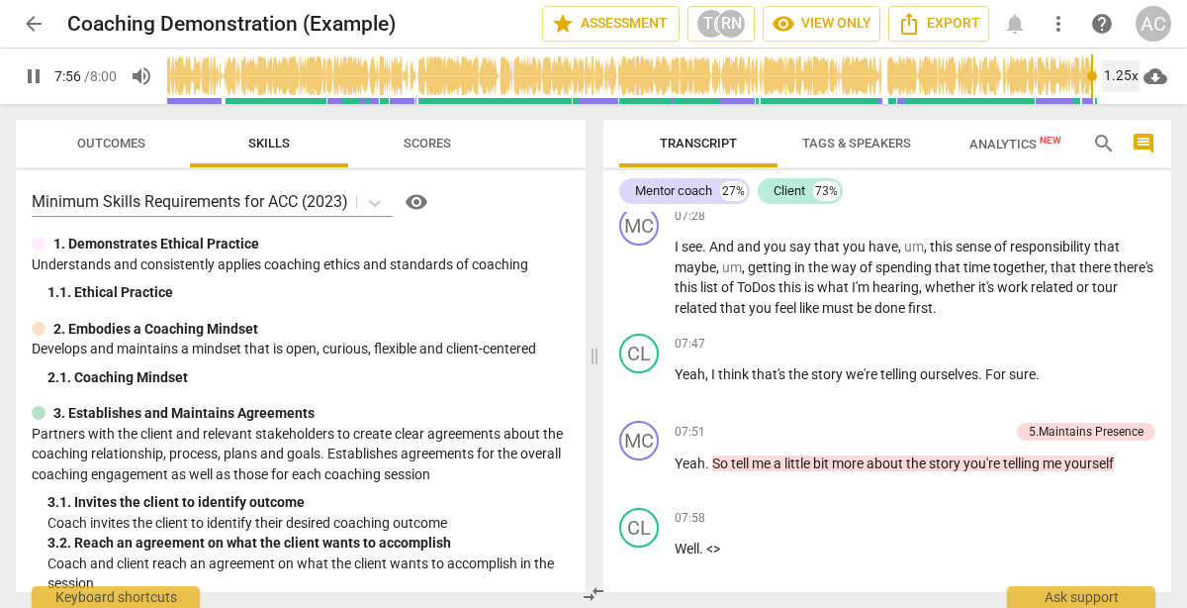
scroll to position [3164, 0]
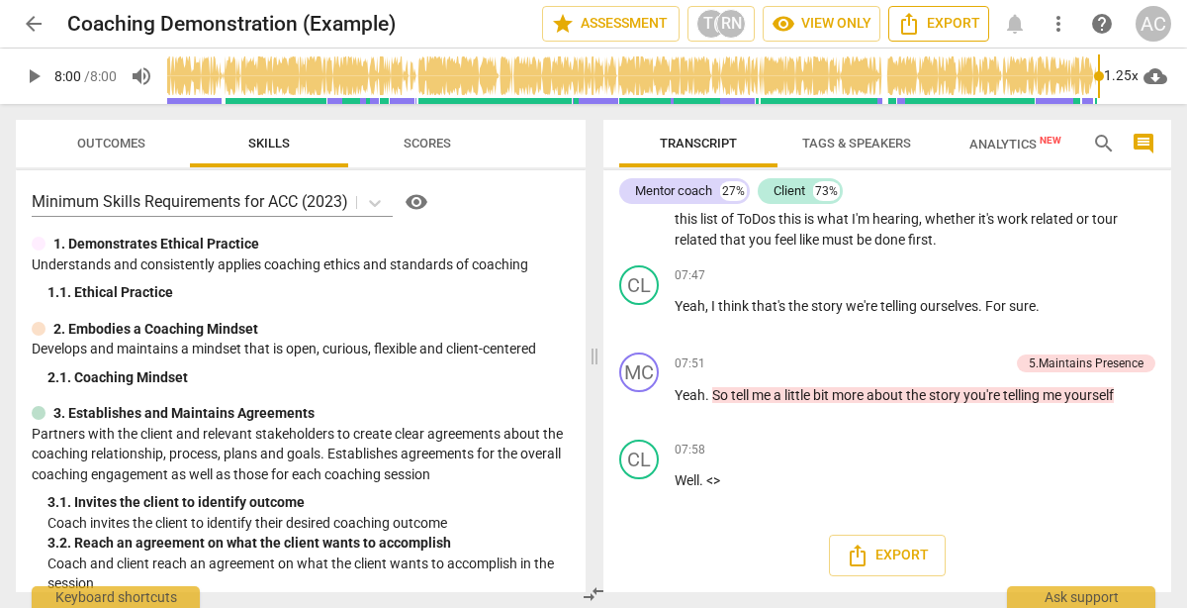
type input "480"
